Goal: Transaction & Acquisition: Purchase product/service

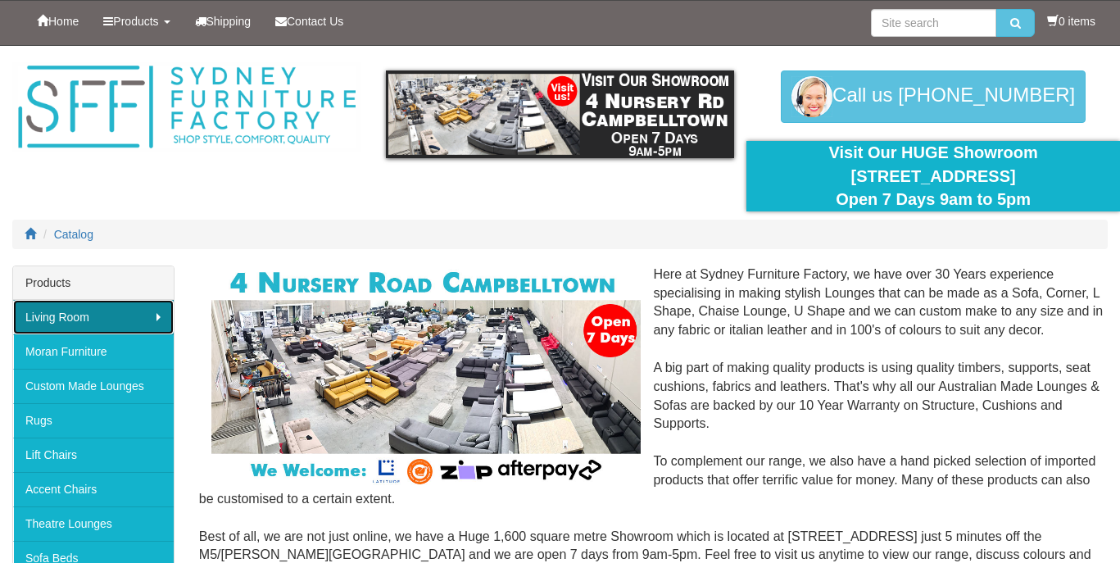
click at [105, 315] on link "Living Room" at bounding box center [93, 317] width 161 height 34
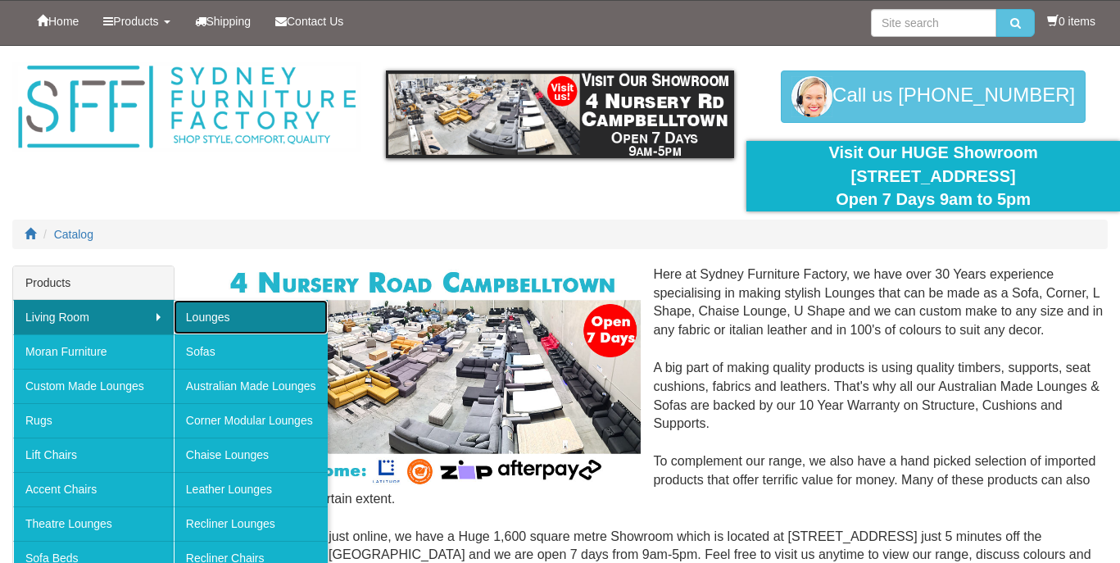
click at [225, 309] on link "Lounges" at bounding box center [251, 317] width 154 height 34
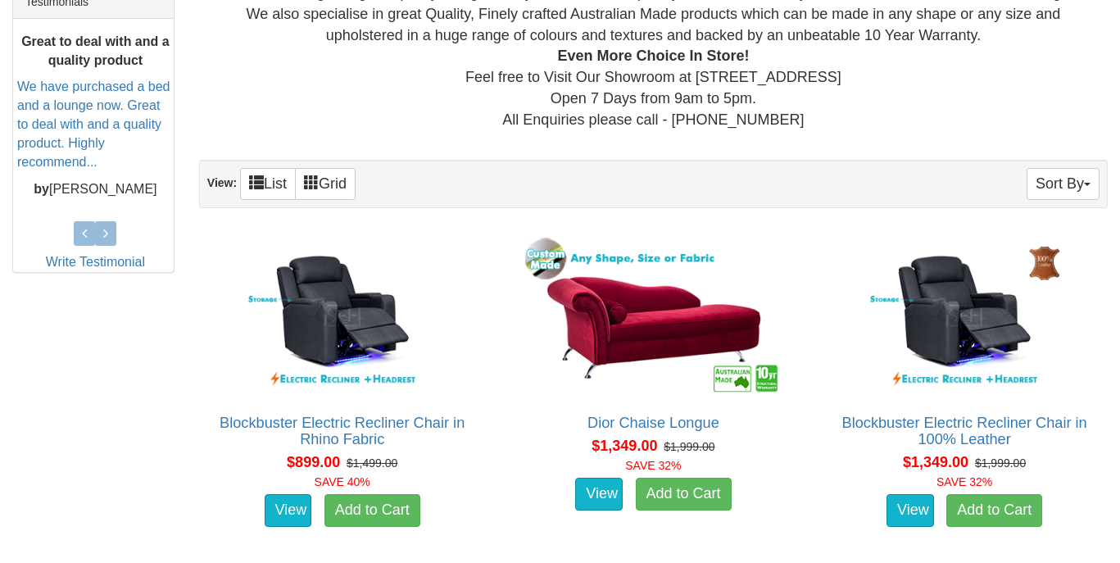
scroll to position [732, 0]
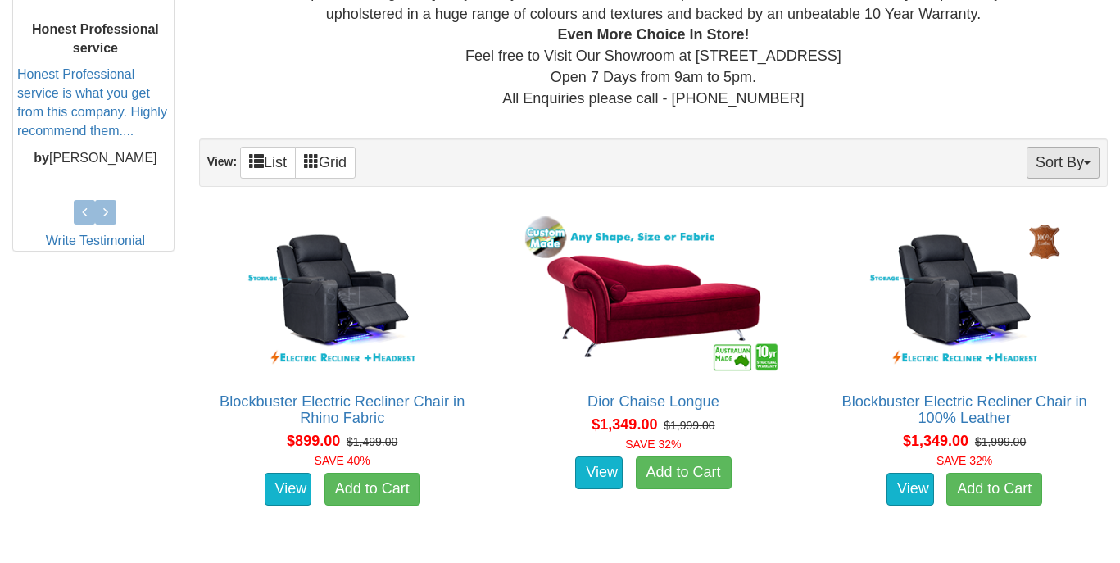
click at [1086, 175] on button "Sort By" at bounding box center [1062, 163] width 73 height 32
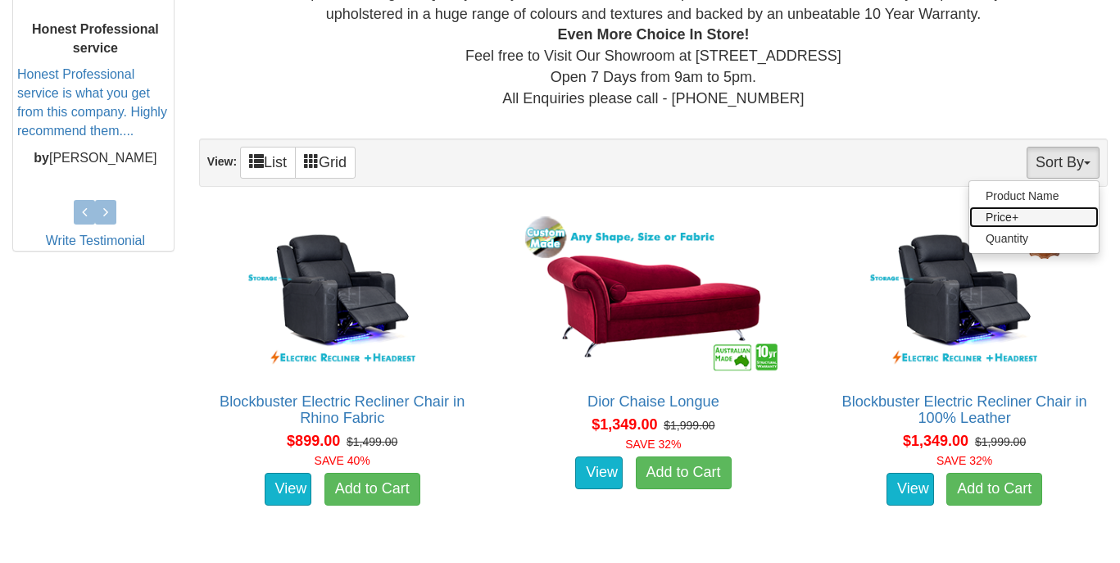
click at [1016, 228] on link "Price+" at bounding box center [1033, 216] width 129 height 21
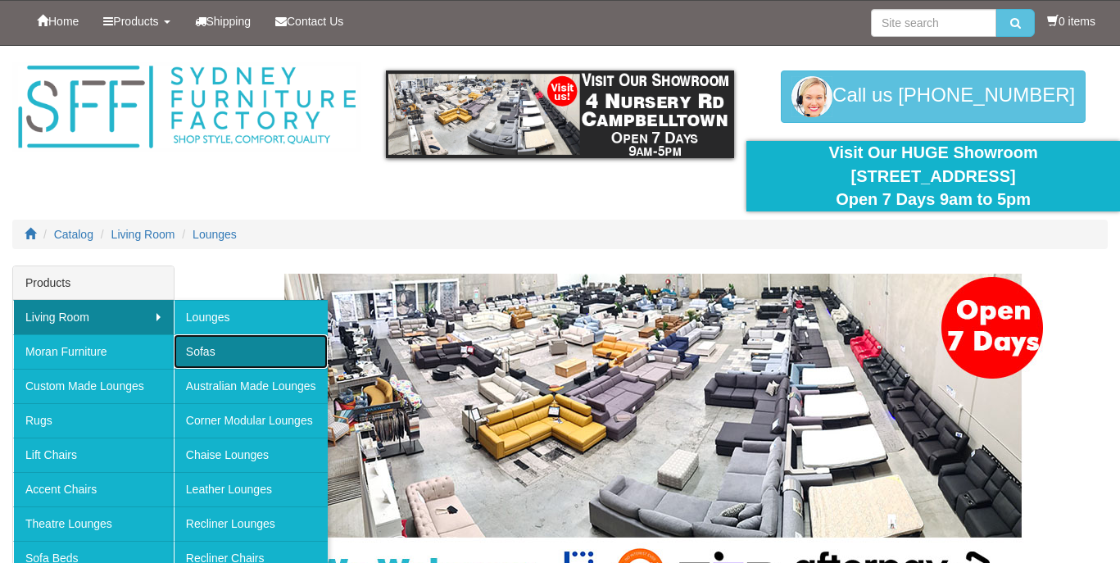
click at [293, 357] on link "Sofas" at bounding box center [251, 351] width 154 height 34
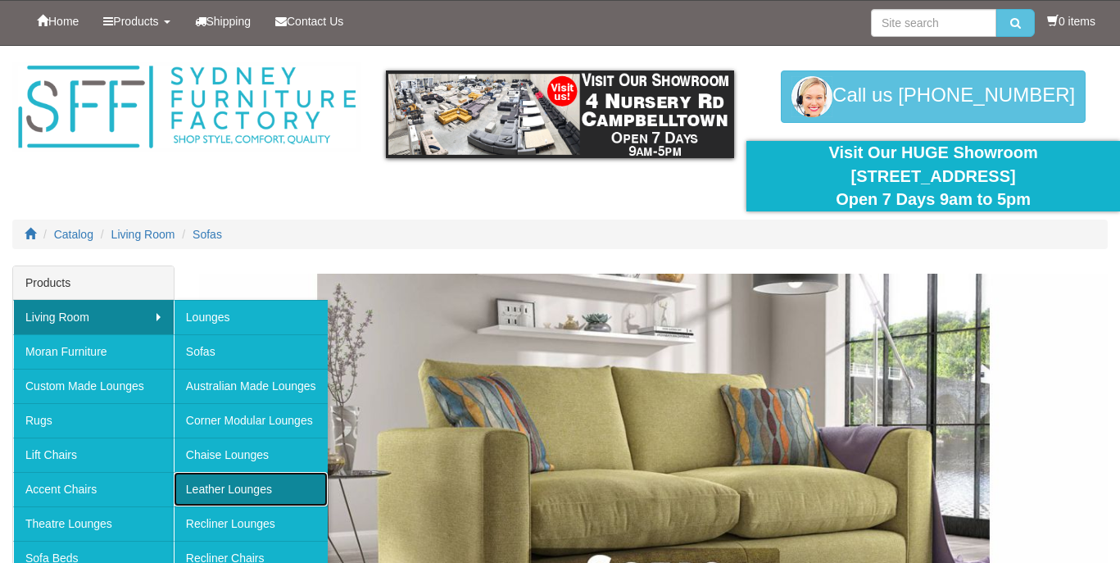
click at [222, 486] on link "Leather Lounges" at bounding box center [251, 489] width 154 height 34
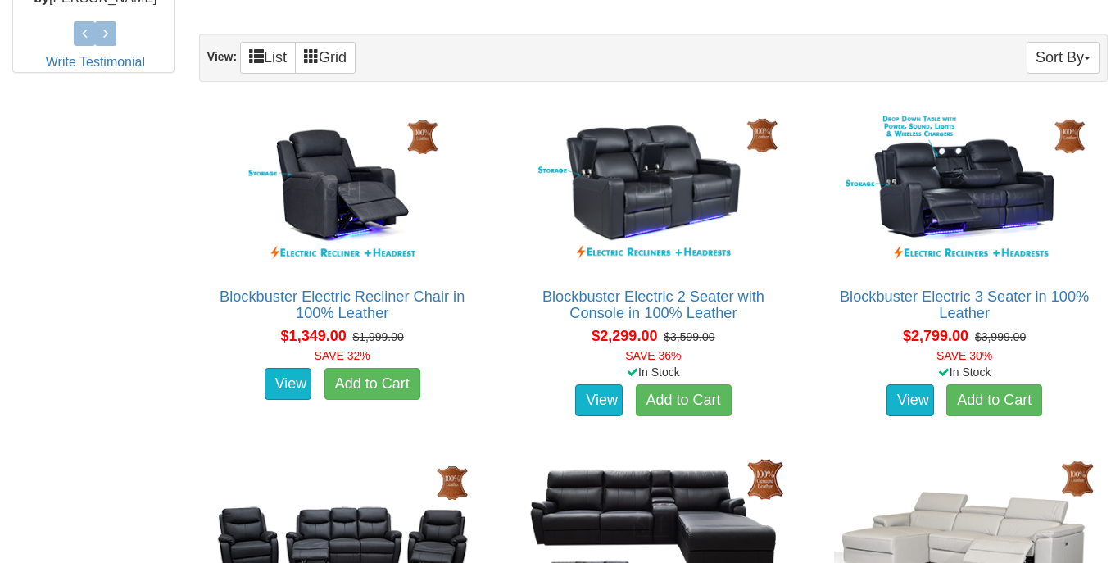
scroll to position [888, 0]
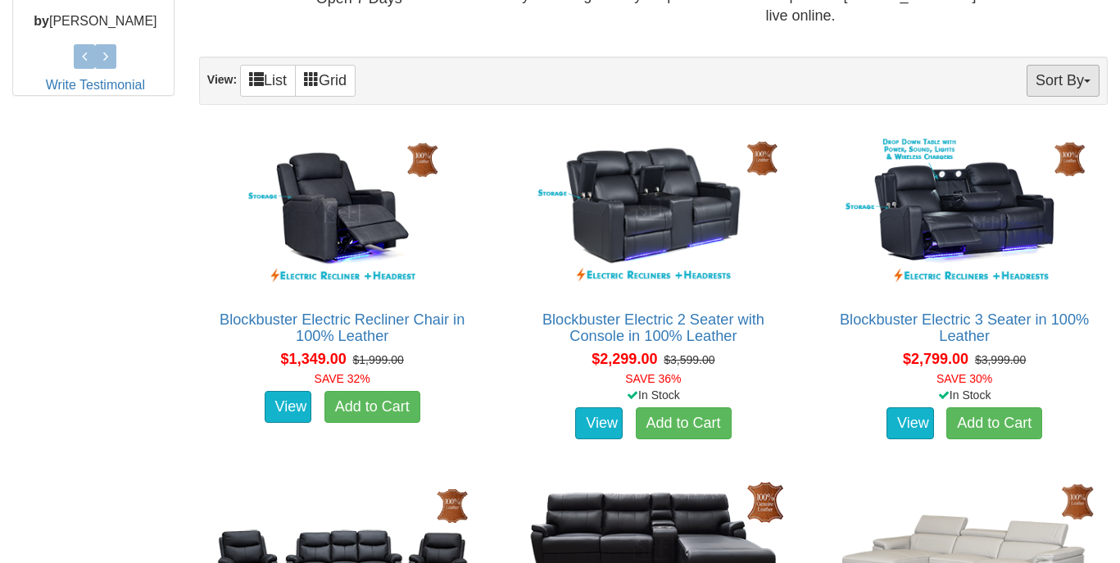
click at [1074, 84] on button "Sort By" at bounding box center [1062, 81] width 73 height 32
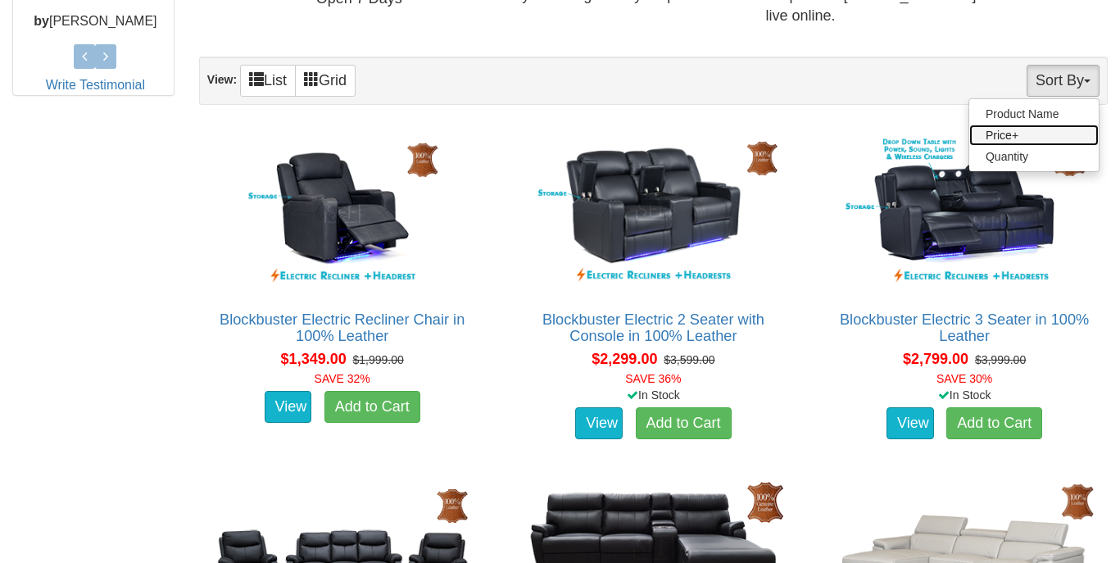
click at [1024, 129] on link "Price+" at bounding box center [1033, 134] width 129 height 21
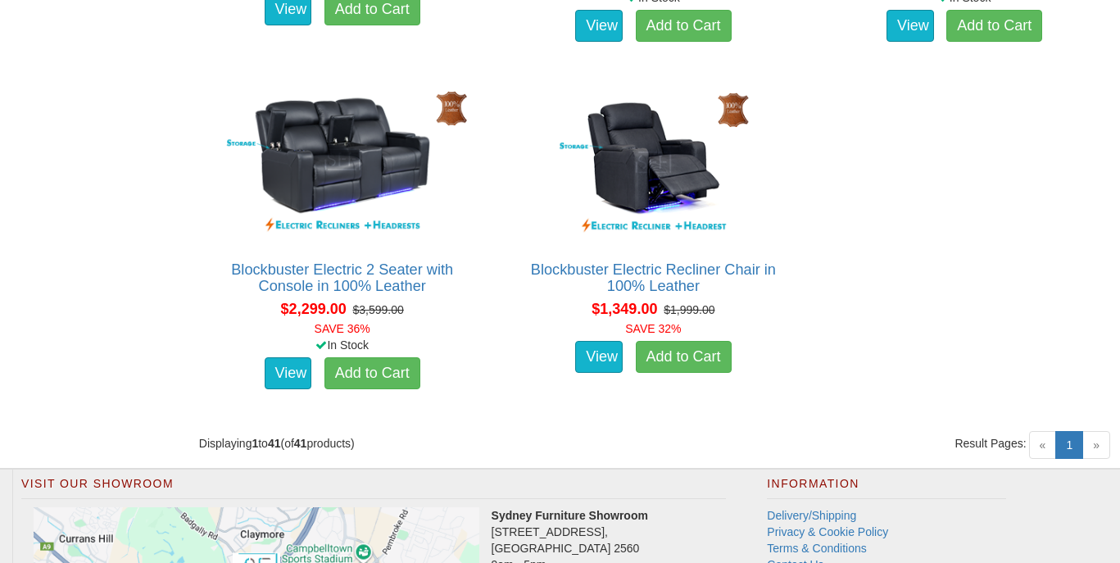
scroll to position [5461, 0]
